Goal: Task Accomplishment & Management: Complete application form

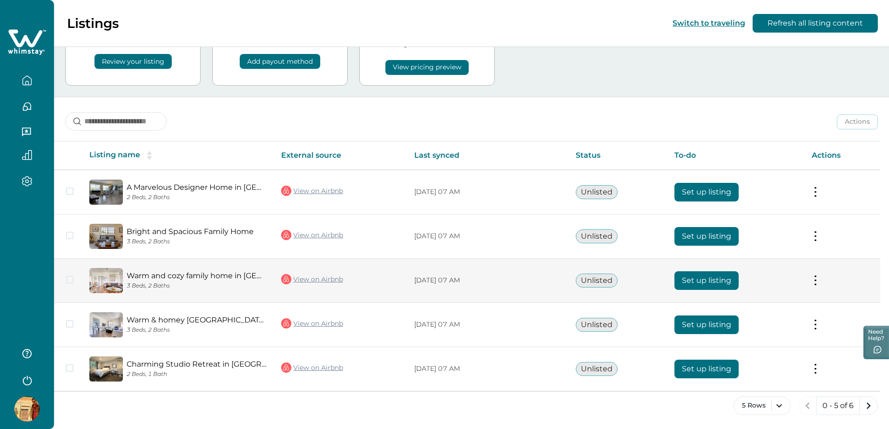
scroll to position [64, 0]
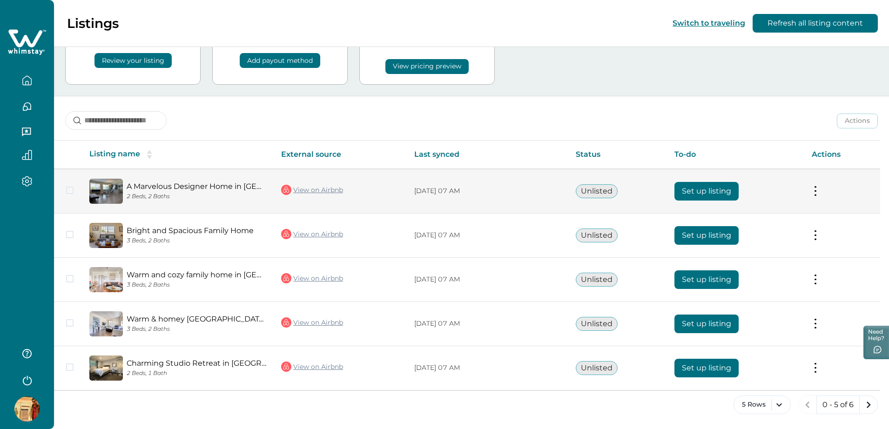
click at [706, 189] on button "Set up listing" at bounding box center [707, 191] width 64 height 19
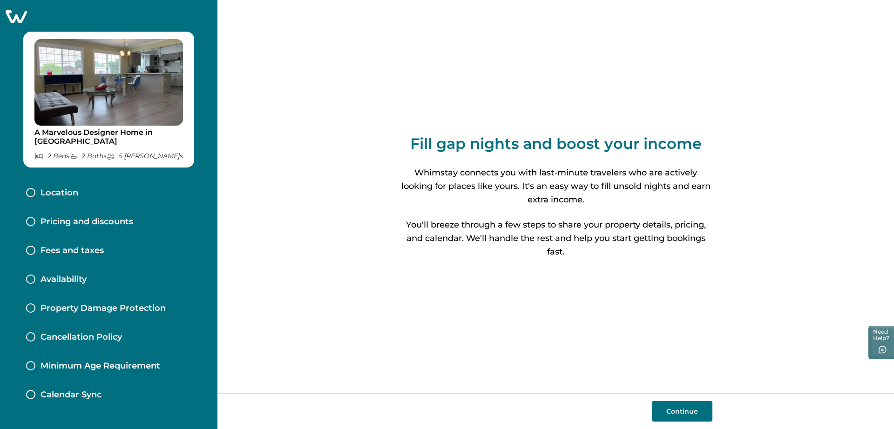
click at [84, 251] on p "Fees and taxes" at bounding box center [72, 251] width 63 height 10
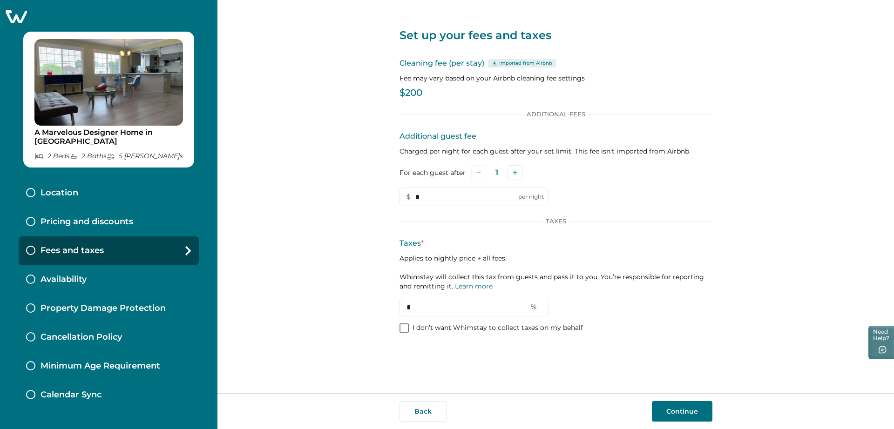
drag, startPoint x: 426, startPoint y: 306, endPoint x: 372, endPoint y: 306, distance: 54.5
click at [372, 306] on div "Set up your fees and taxes Cleaning fee (per stay) Imported from Airbnb Fee may…" at bounding box center [555, 196] width 677 height 393
type input "*"
click at [102, 205] on div "Location" at bounding box center [109, 193] width 180 height 29
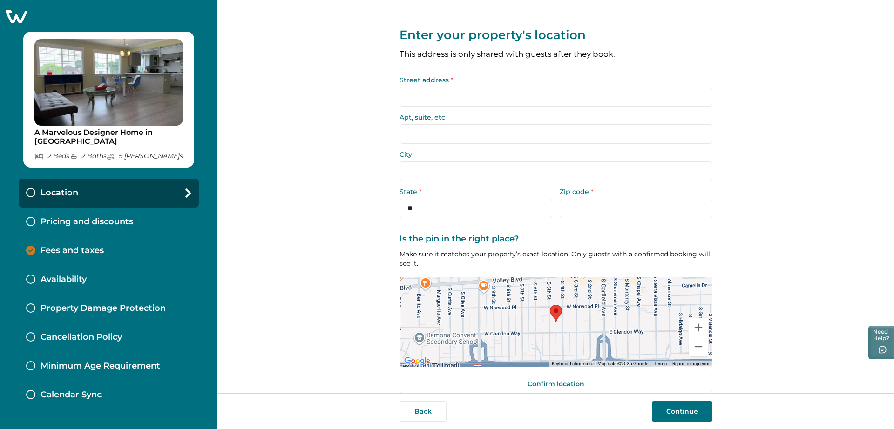
click at [420, 105] on input "Street address *" at bounding box center [556, 97] width 313 height 20
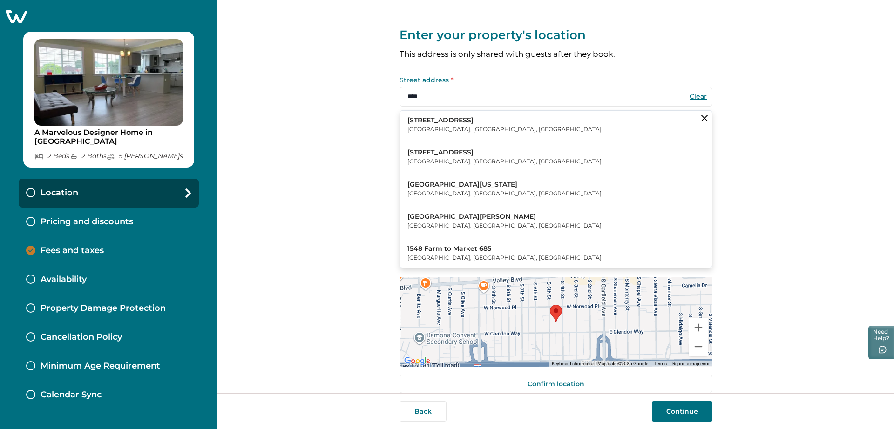
click at [422, 132] on p "[GEOGRAPHIC_DATA], [GEOGRAPHIC_DATA], [GEOGRAPHIC_DATA]" at bounding box center [504, 129] width 194 height 9
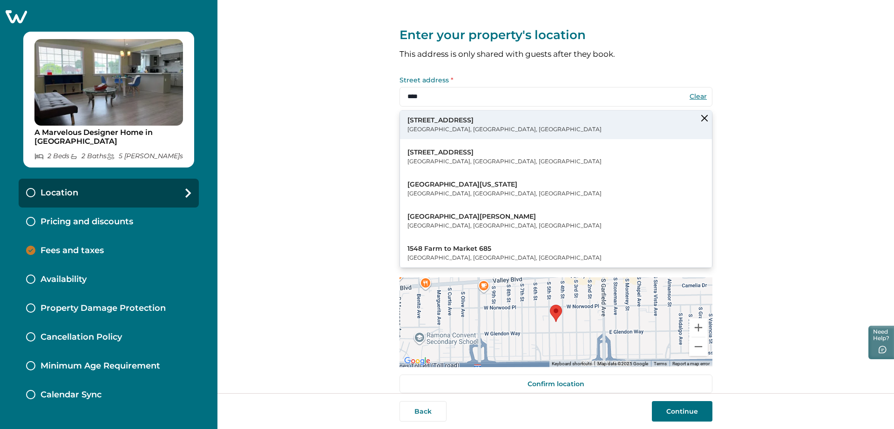
type input "**********"
type input "******"
select select "**"
type input "*****"
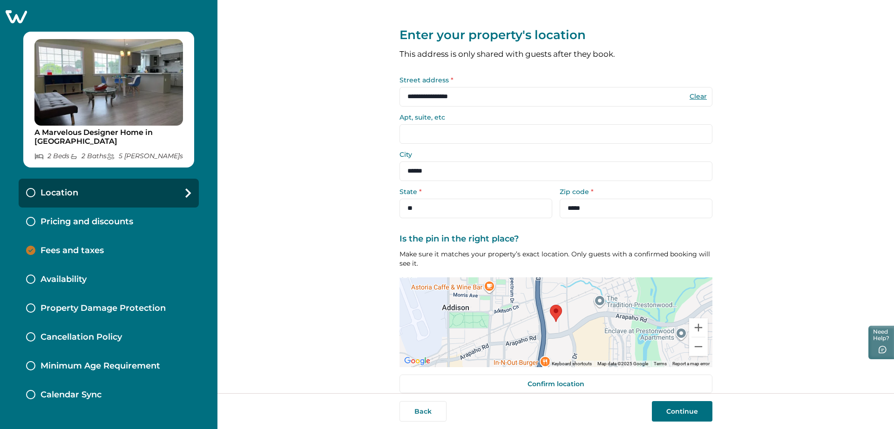
click at [664, 411] on button "Continue" at bounding box center [682, 411] width 61 height 20
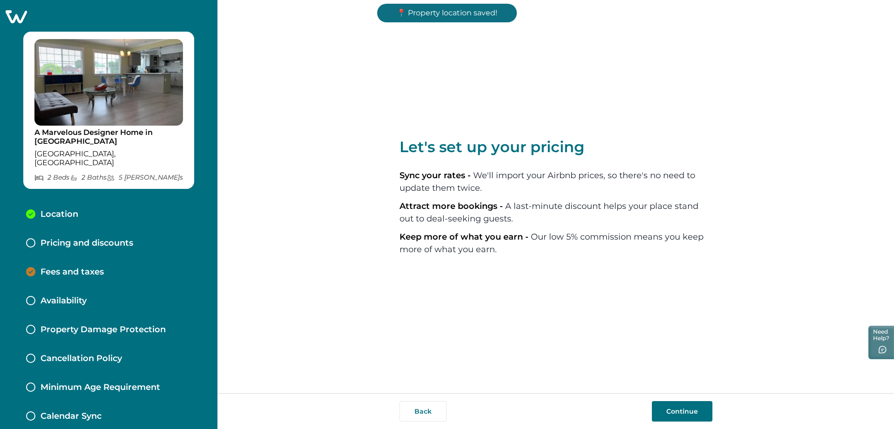
click at [664, 411] on button "Continue" at bounding box center [682, 411] width 61 height 20
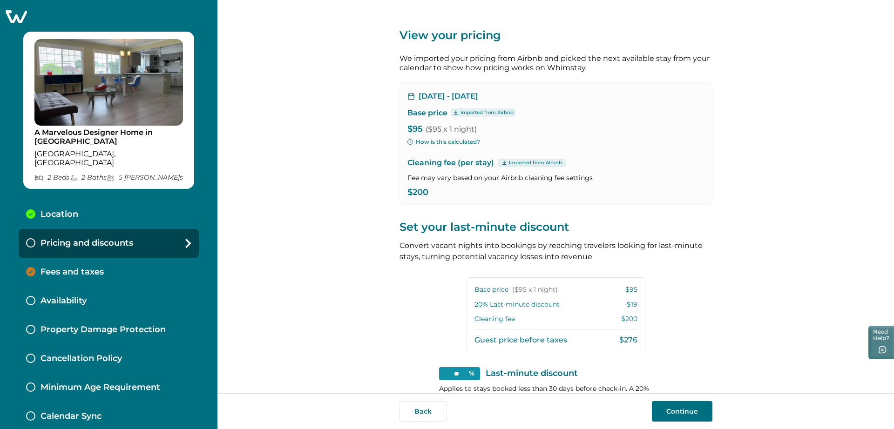
click at [664, 411] on button "Continue" at bounding box center [682, 411] width 61 height 20
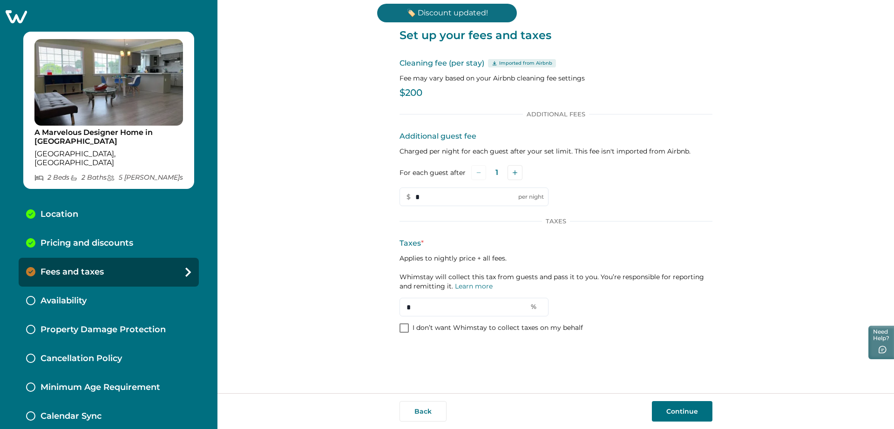
click at [664, 411] on button "Continue" at bounding box center [682, 411] width 61 height 20
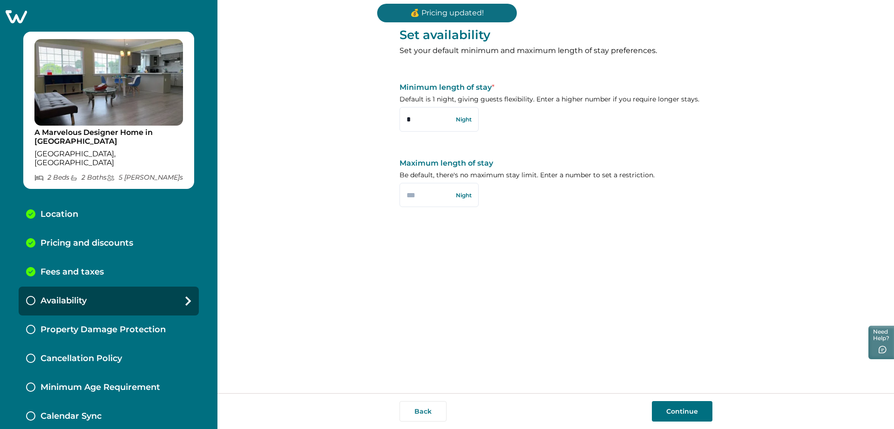
click at [657, 404] on button "Continue" at bounding box center [682, 411] width 61 height 20
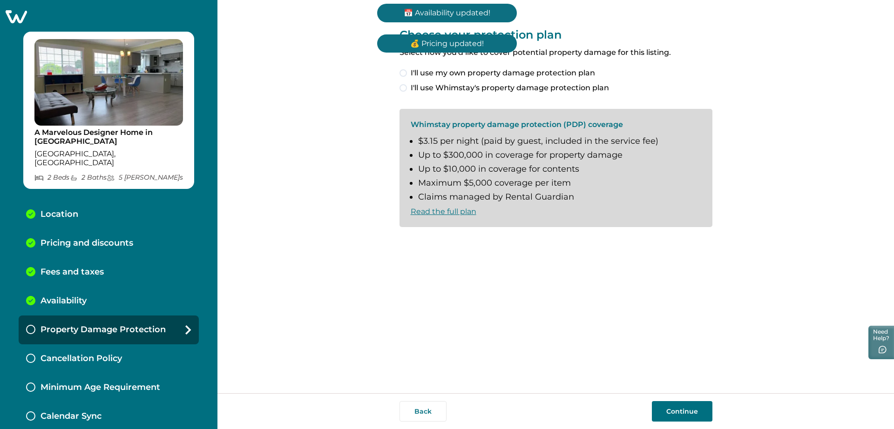
click at [660, 411] on button "Continue" at bounding box center [682, 411] width 61 height 20
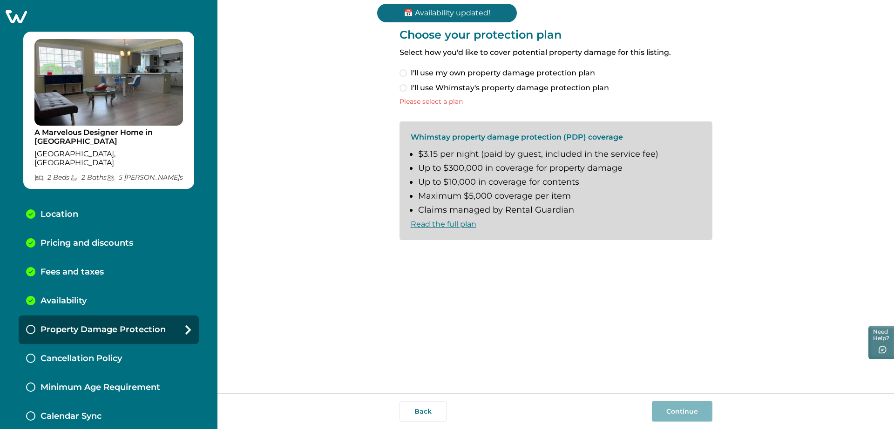
click at [414, 78] on span "I'll use my own property damage protection plan" at bounding box center [503, 73] width 184 height 11
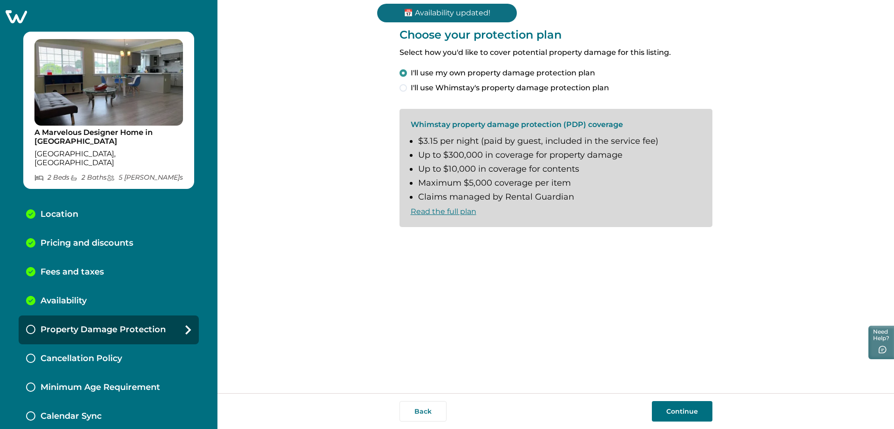
click at [681, 404] on button "Continue" at bounding box center [682, 411] width 61 height 20
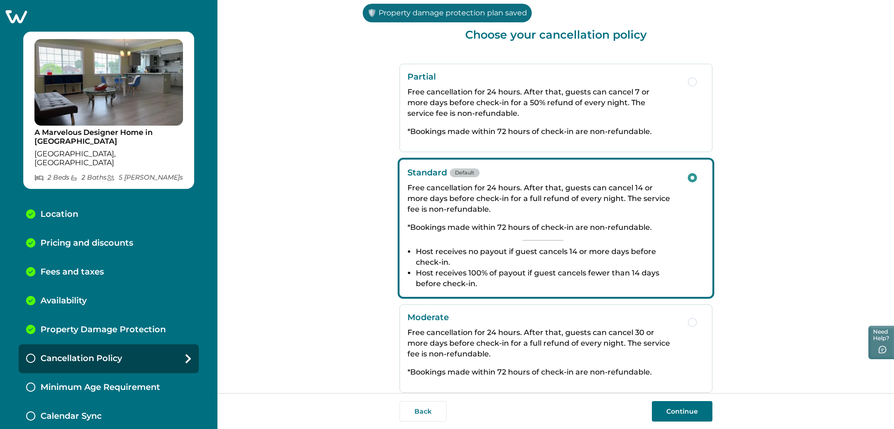
click at [677, 411] on button "Continue" at bounding box center [682, 411] width 61 height 20
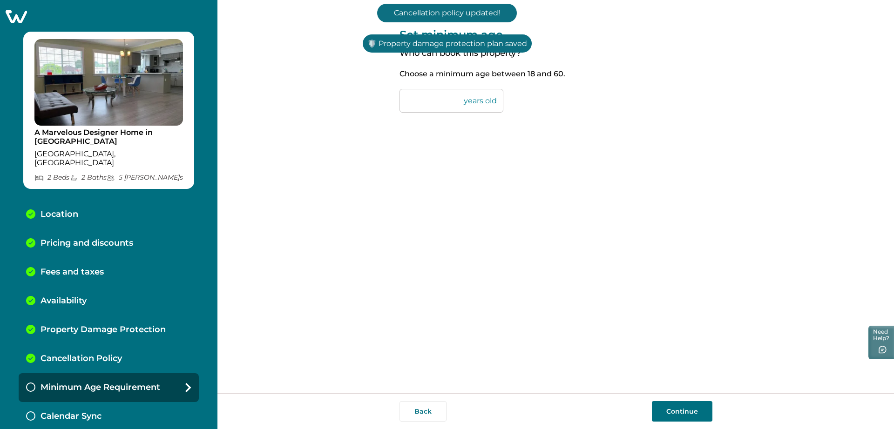
click at [670, 418] on button "Continue" at bounding box center [682, 411] width 61 height 20
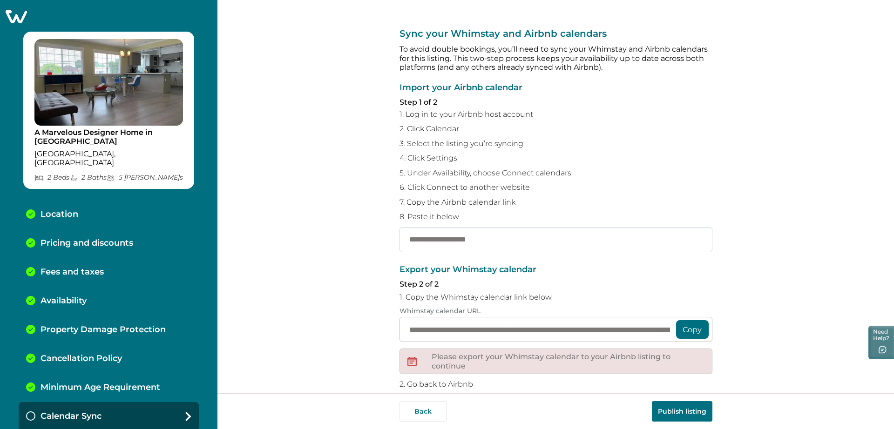
click at [453, 242] on input "text" at bounding box center [556, 239] width 313 height 25
paste input "**********"
type input "**********"
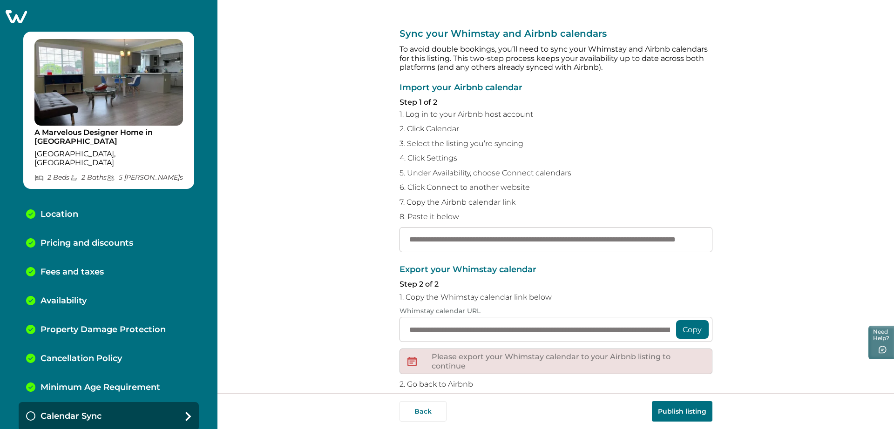
click at [677, 414] on button "Publish listing" at bounding box center [682, 411] width 61 height 20
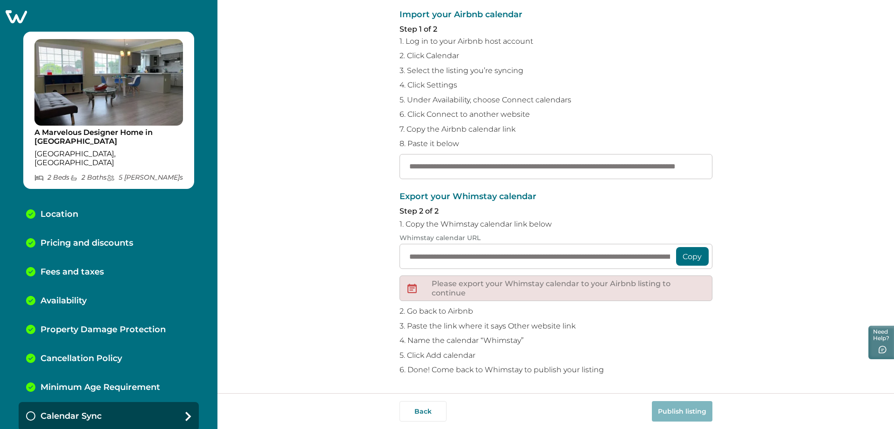
scroll to position [2, 0]
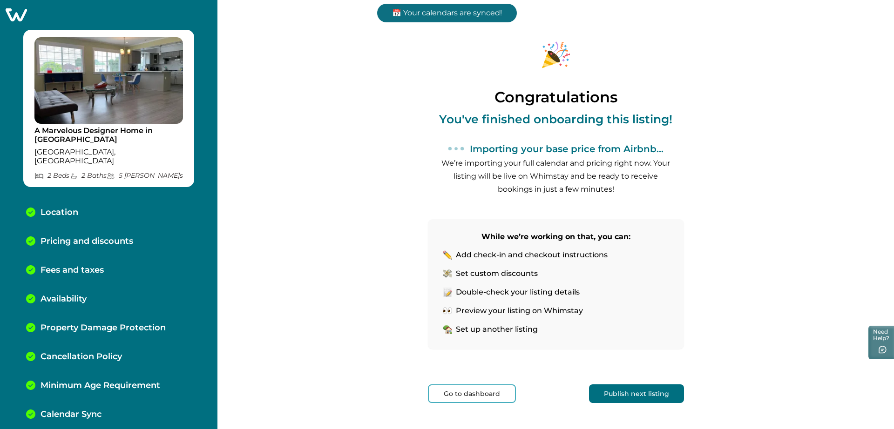
click at [468, 396] on button "Go to dashboard" at bounding box center [472, 394] width 88 height 19
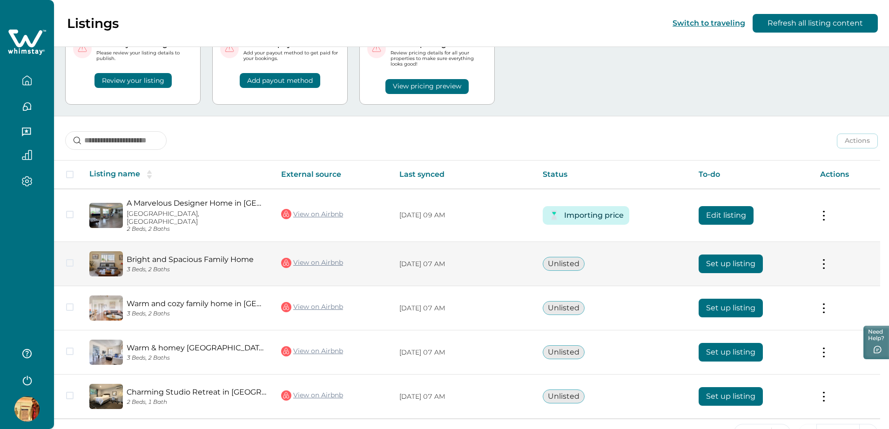
scroll to position [64, 0]
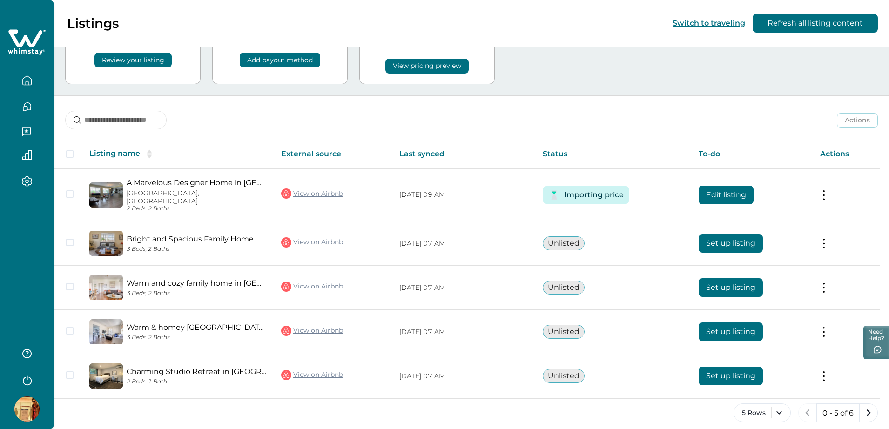
click at [611, 54] on div "Review your listings Please review your listing details to publish. Review your…" at bounding box center [471, 46] width 813 height 98
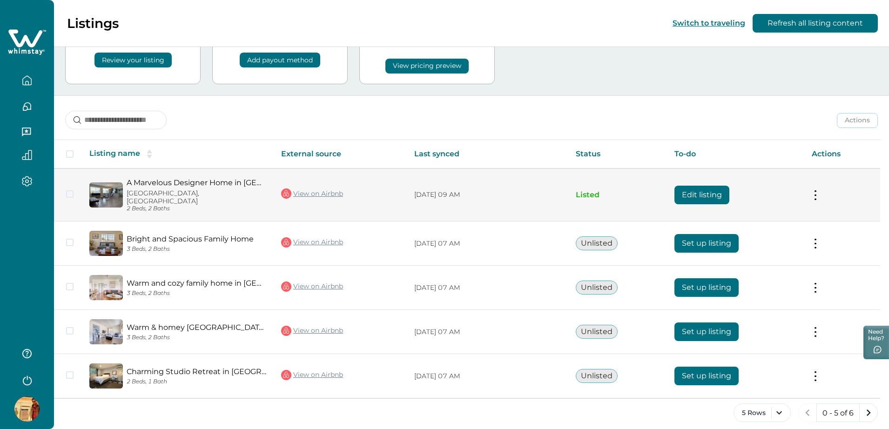
click at [684, 187] on button "Edit listing" at bounding box center [702, 195] width 55 height 19
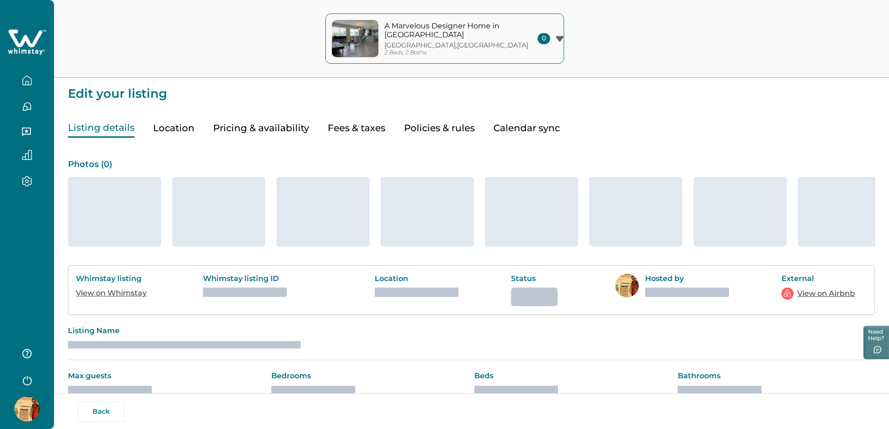
click at [279, 129] on button "Pricing & availability" at bounding box center [261, 128] width 96 height 19
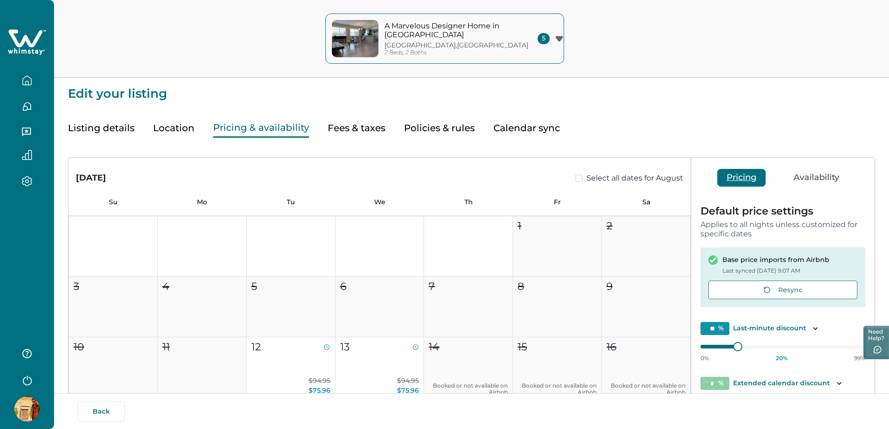
type input "**"
click at [350, 131] on button "Fees & taxes" at bounding box center [357, 128] width 58 height 19
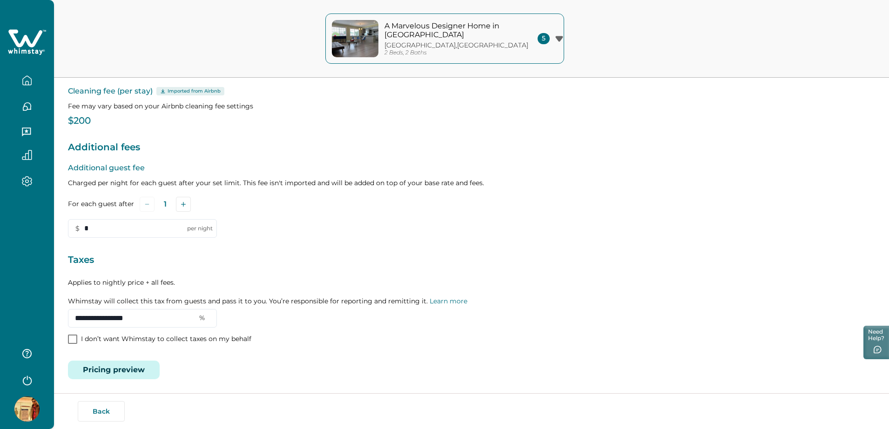
scroll to position [92, 0]
click at [169, 319] on input "**********" at bounding box center [142, 316] width 149 height 19
drag, startPoint x: 163, startPoint y: 318, endPoint x: 56, endPoint y: 317, distance: 107.1
click at [56, 317] on div "Edit your listing Listing details Location Pricing & availability Fees & taxes …" at bounding box center [471, 168] width 835 height 521
click at [237, 318] on div "**********" at bounding box center [471, 288] width 807 height 75
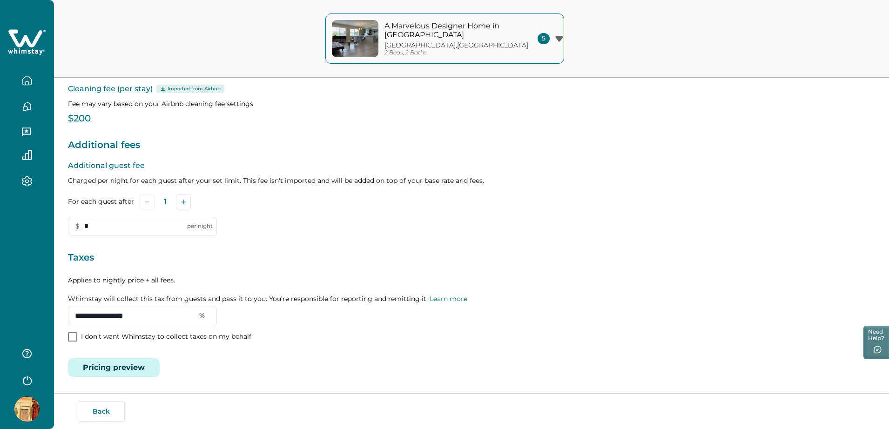
drag, startPoint x: 171, startPoint y: 314, endPoint x: 57, endPoint y: 313, distance: 113.6
click at [57, 313] on div "Edit your listing Listing details Location Pricing & availability Fees & taxes …" at bounding box center [471, 168] width 835 height 521
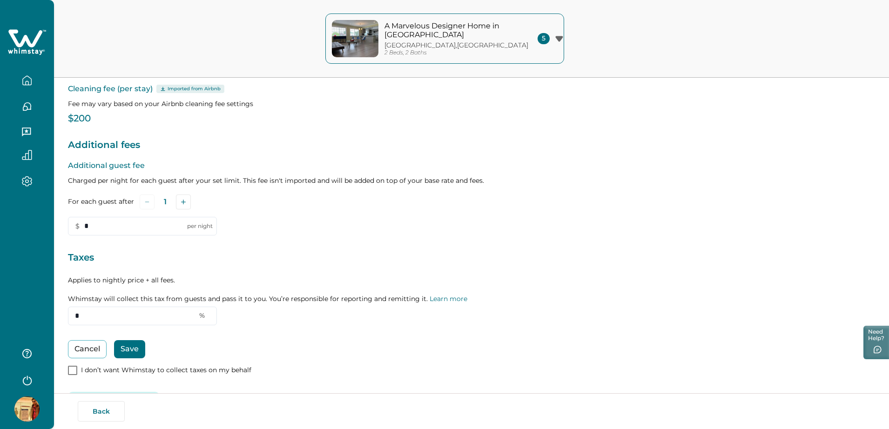
click at [132, 346] on button "Save" at bounding box center [129, 349] width 31 height 18
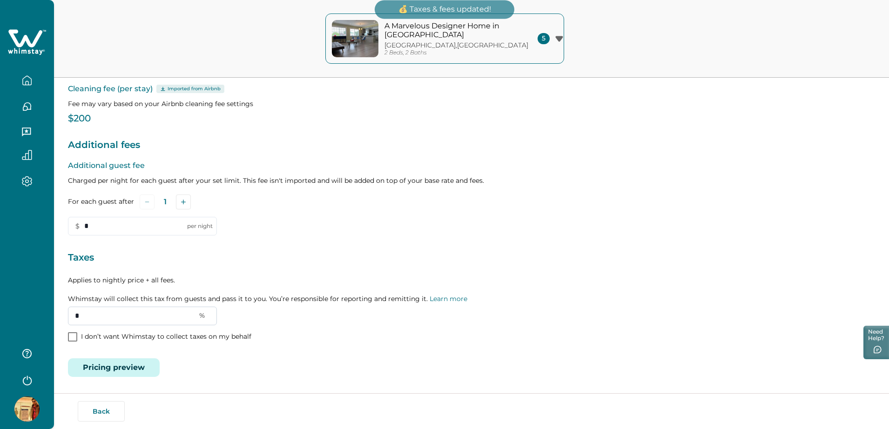
click at [95, 315] on input "*" at bounding box center [142, 316] width 149 height 19
drag, startPoint x: 95, startPoint y: 315, endPoint x: 60, endPoint y: 315, distance: 35.4
click at [60, 315] on div "Edit your listing Listing details Location Pricing & availability Fees & taxes …" at bounding box center [471, 168] width 835 height 521
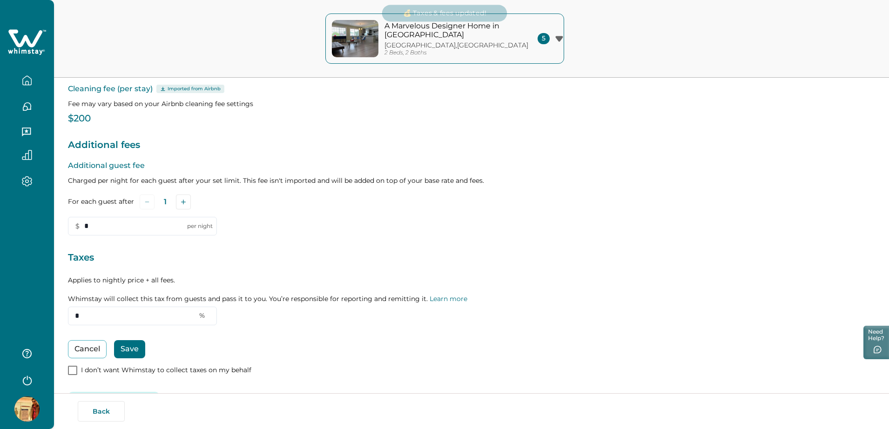
click at [130, 347] on button "Save" at bounding box center [129, 349] width 31 height 18
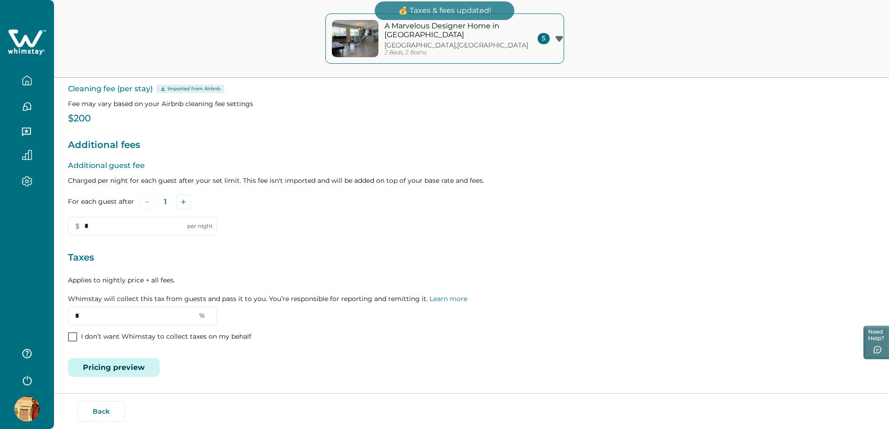
click at [302, 350] on div "Fees included in your Airbnb price import Cleaning fee (per stay) Imported from…" at bounding box center [471, 211] width 807 height 331
type input "**********"
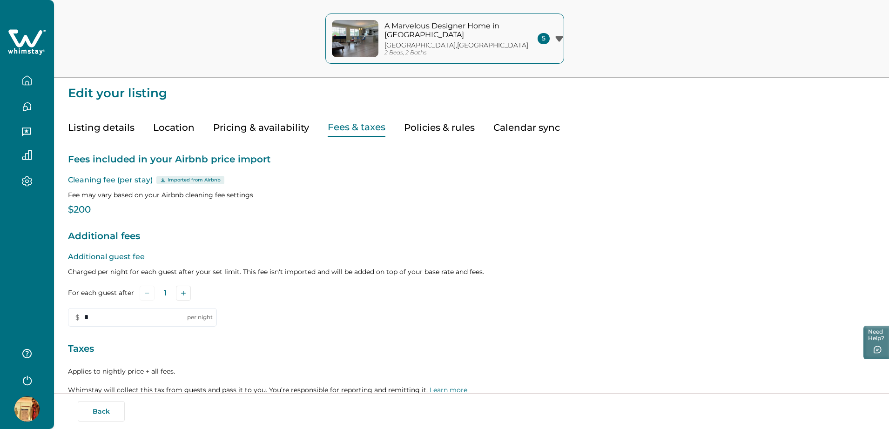
scroll to position [0, 0]
click at [298, 129] on button "Pricing & availability" at bounding box center [261, 128] width 96 height 19
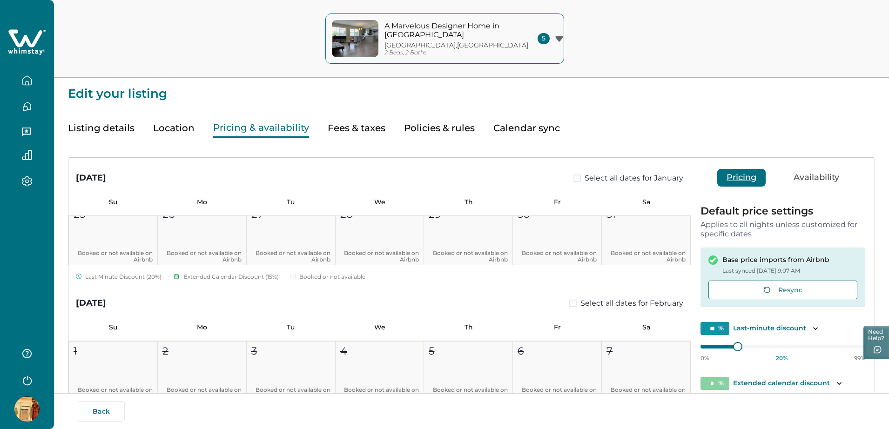
scroll to position [2445, 0]
